Goal: Task Accomplishment & Management: Use online tool/utility

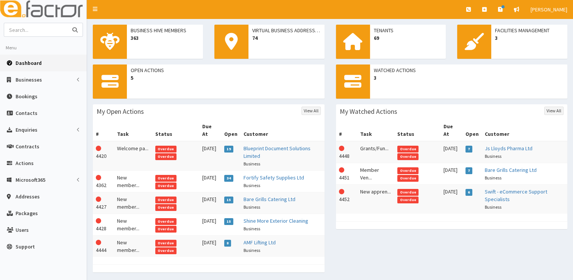
click at [53, 31] on input "text" at bounding box center [36, 29] width 64 height 13
type input "[PERSON_NAME]"
click at [67, 23] on button "submit" at bounding box center [74, 29] width 15 height 13
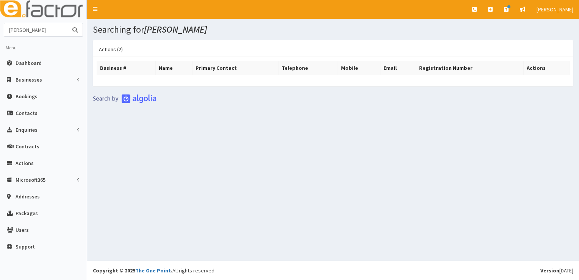
click at [53, 31] on input "[PERSON_NAME]" at bounding box center [36, 29] width 64 height 13
type input "[PERSON_NAME] solicitors"
click at [67, 23] on button "submit" at bounding box center [74, 29] width 15 height 13
click at [45, 63] on link "Dashboard" at bounding box center [43, 63] width 87 height 17
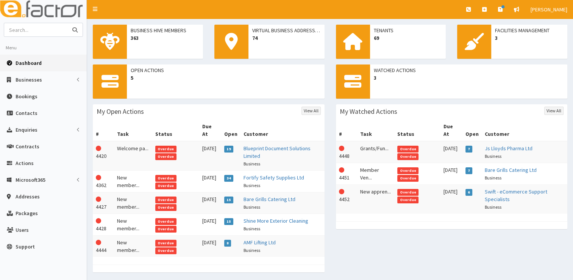
click at [34, 31] on input "text" at bounding box center [36, 29] width 64 height 13
type input "a"
type input "cleethorpes lettings"
click at [67, 23] on button "submit" at bounding box center [74, 29] width 15 height 13
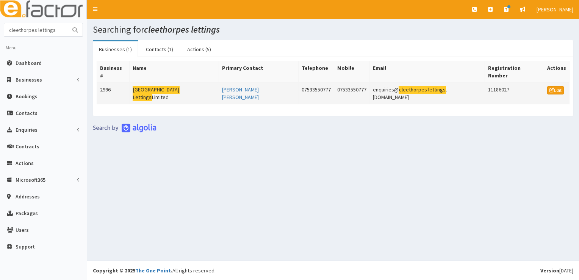
click at [152, 86] on mark "[GEOGRAPHIC_DATA]" at bounding box center [156, 90] width 47 height 8
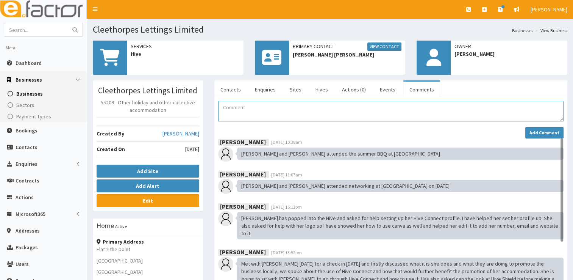
click at [244, 116] on textarea "Comment" at bounding box center [390, 111] width 345 height 20
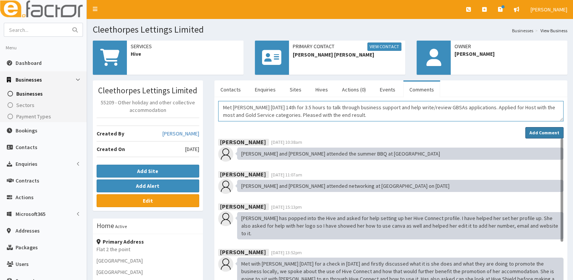
type textarea "Met Sarah on Thursday 14th for 3.5 hours to talk through business support and h…"
click at [540, 130] on strong "Add Comment" at bounding box center [544, 133] width 30 height 6
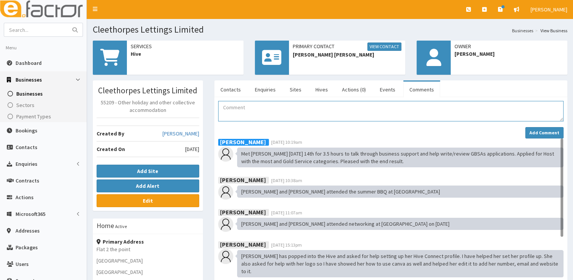
click at [386, 107] on textarea "Comment" at bounding box center [390, 111] width 345 height 20
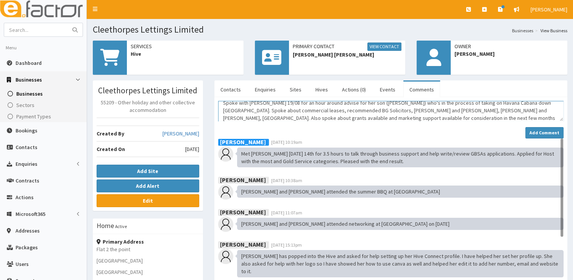
scroll to position [12, 0]
click at [426, 105] on textarea "Spoke with Sarah 19/08 for an hour around advise for her son (Jamie) who's in t…" at bounding box center [390, 111] width 345 height 20
type textarea "Spoke with Sarah 19/08 for an hour around advise for her son (Jamie) who's in t…"
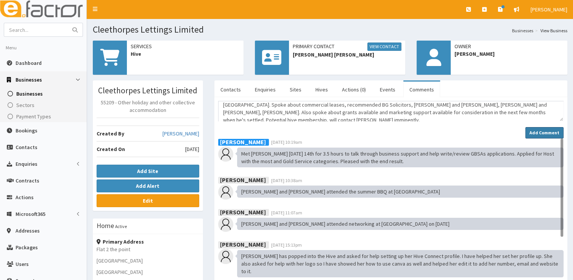
click at [535, 133] on strong "Add Comment" at bounding box center [544, 133] width 30 height 6
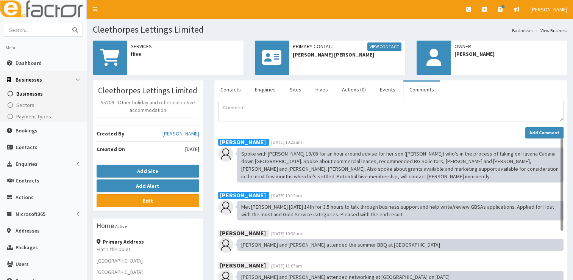
click at [35, 31] on input "text" at bounding box center [36, 29] width 64 height 13
type input "denise bell"
click at [67, 23] on button "submit" at bounding box center [74, 29] width 15 height 13
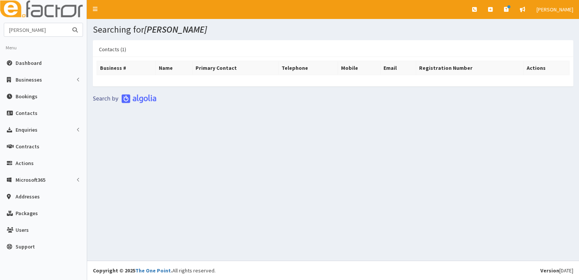
drag, startPoint x: 41, startPoint y: 32, endPoint x: 0, endPoint y: 31, distance: 40.9
click at [0, 31] on section "denise bell Menu Dashboard Businesses Businesses Sectors" at bounding box center [43, 141] width 87 height 236
type input "bg solic"
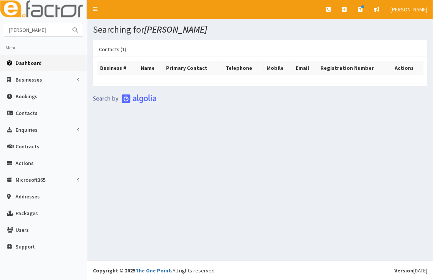
click at [31, 60] on span "Dashboard" at bounding box center [29, 62] width 26 height 7
